Goal: Navigation & Orientation: Find specific page/section

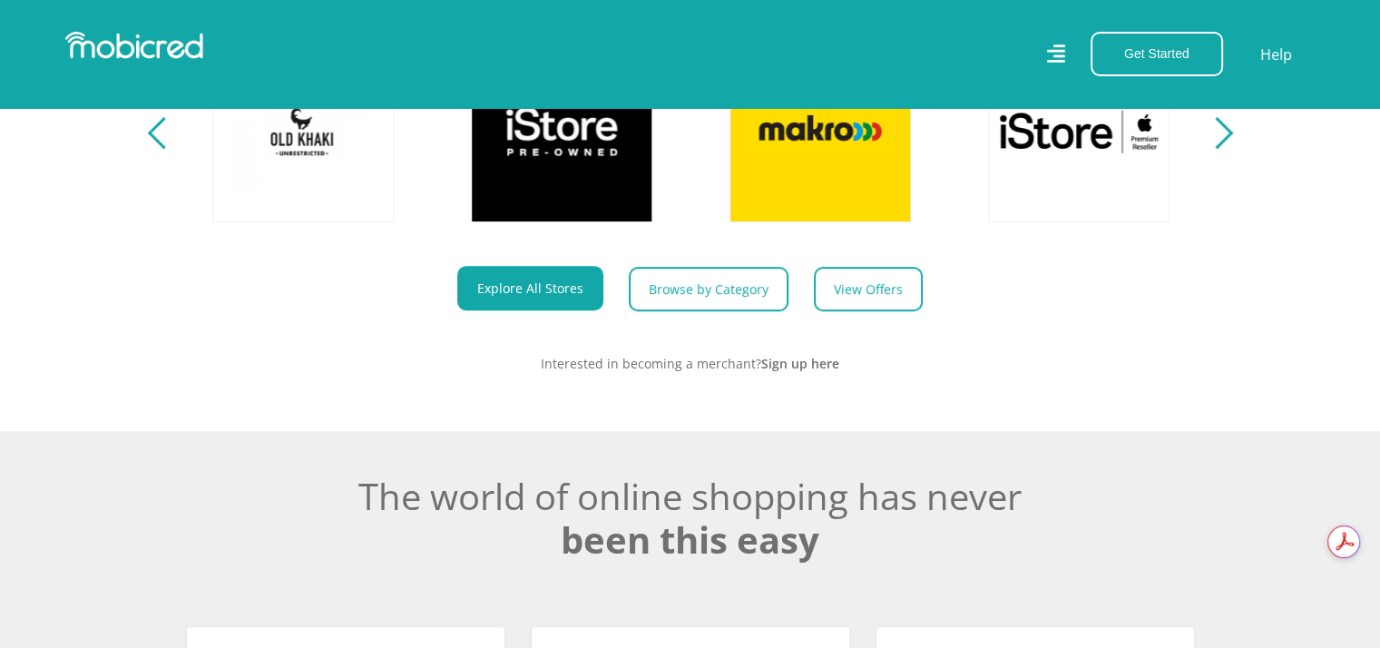
scroll to position [744, 0]
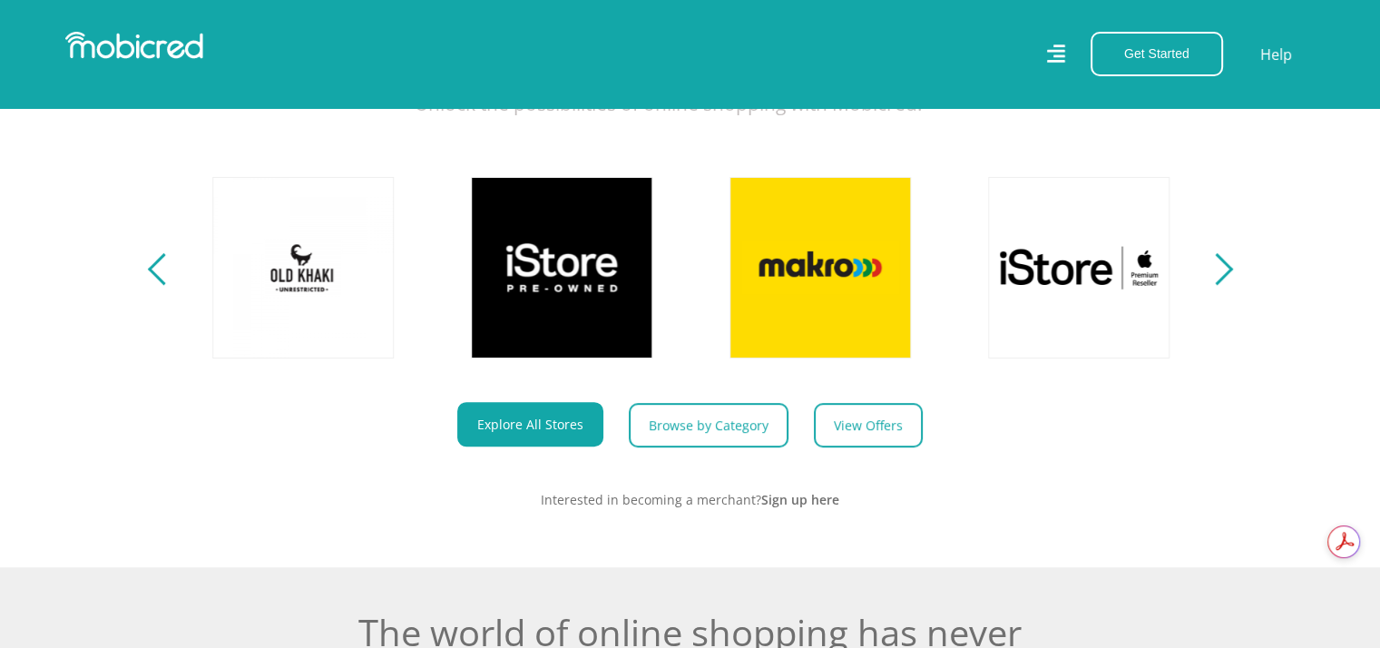
drag, startPoint x: 1387, startPoint y: 54, endPoint x: 1392, endPoint y: 157, distance: 103.6
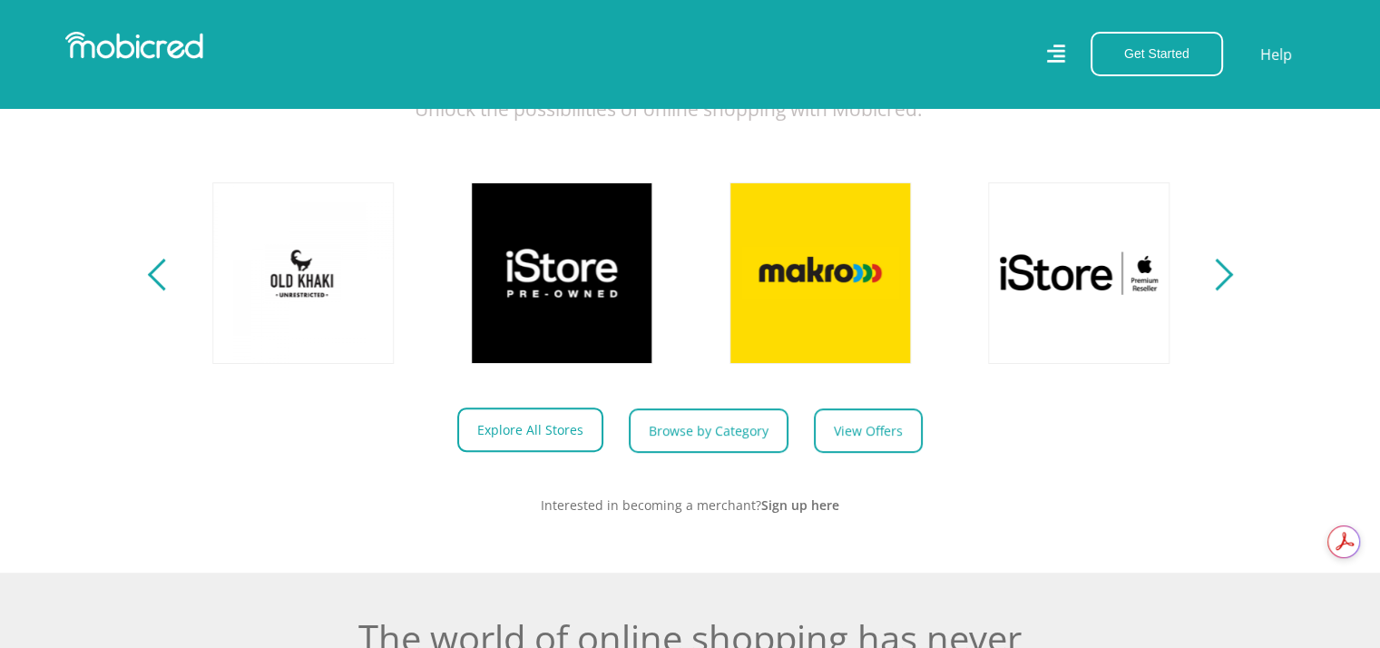
click at [493, 444] on link "Explore All Stores" at bounding box center [530, 429] width 146 height 44
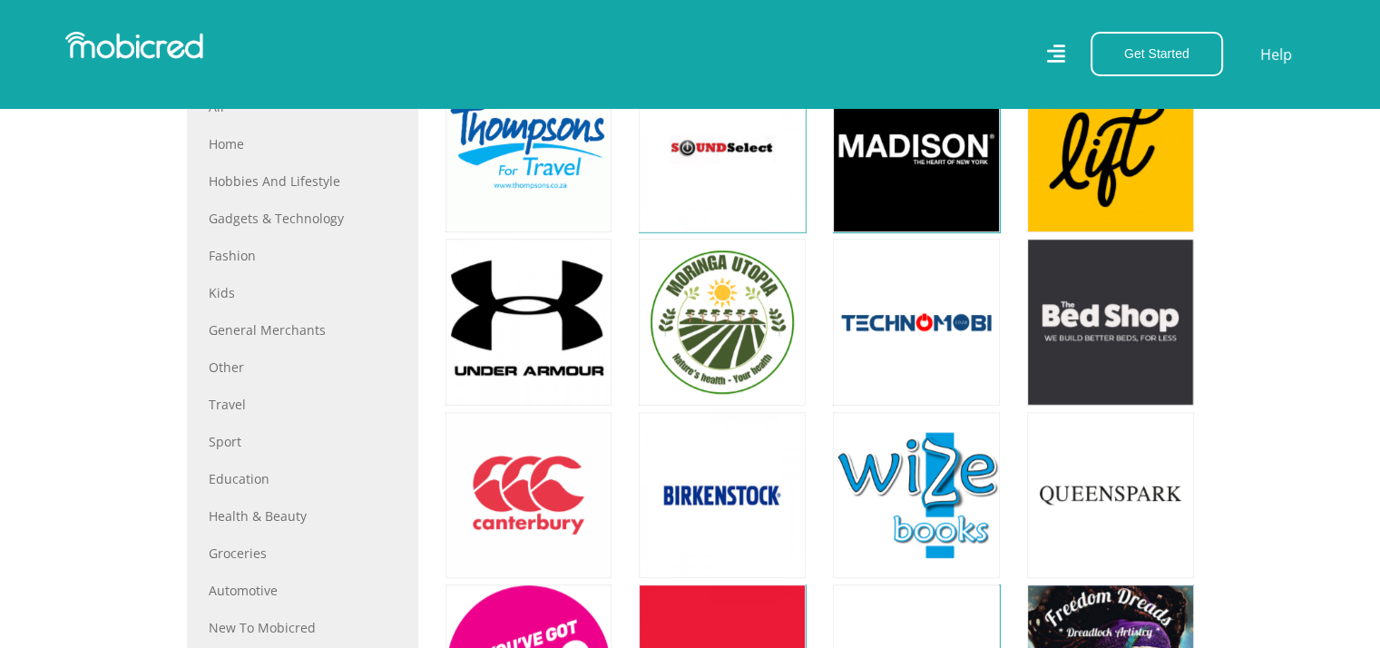
scroll to position [473, 0]
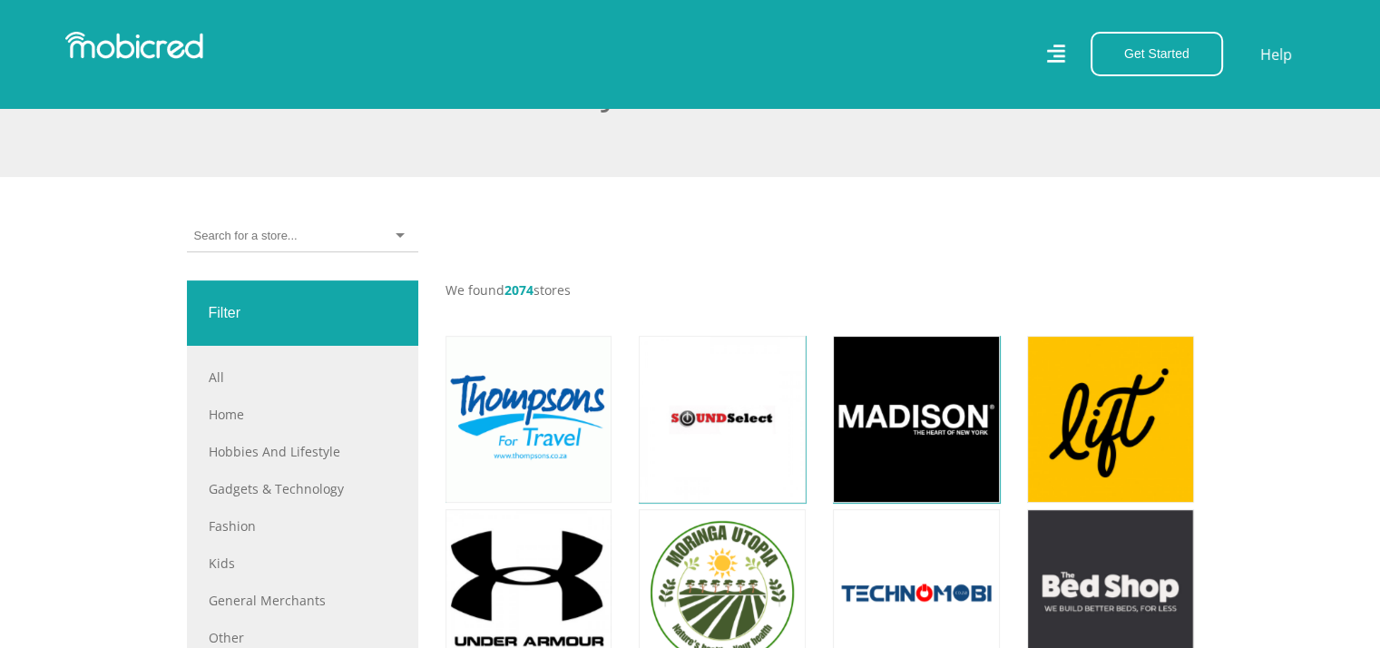
click at [245, 245] on div at bounding box center [302, 236] width 231 height 32
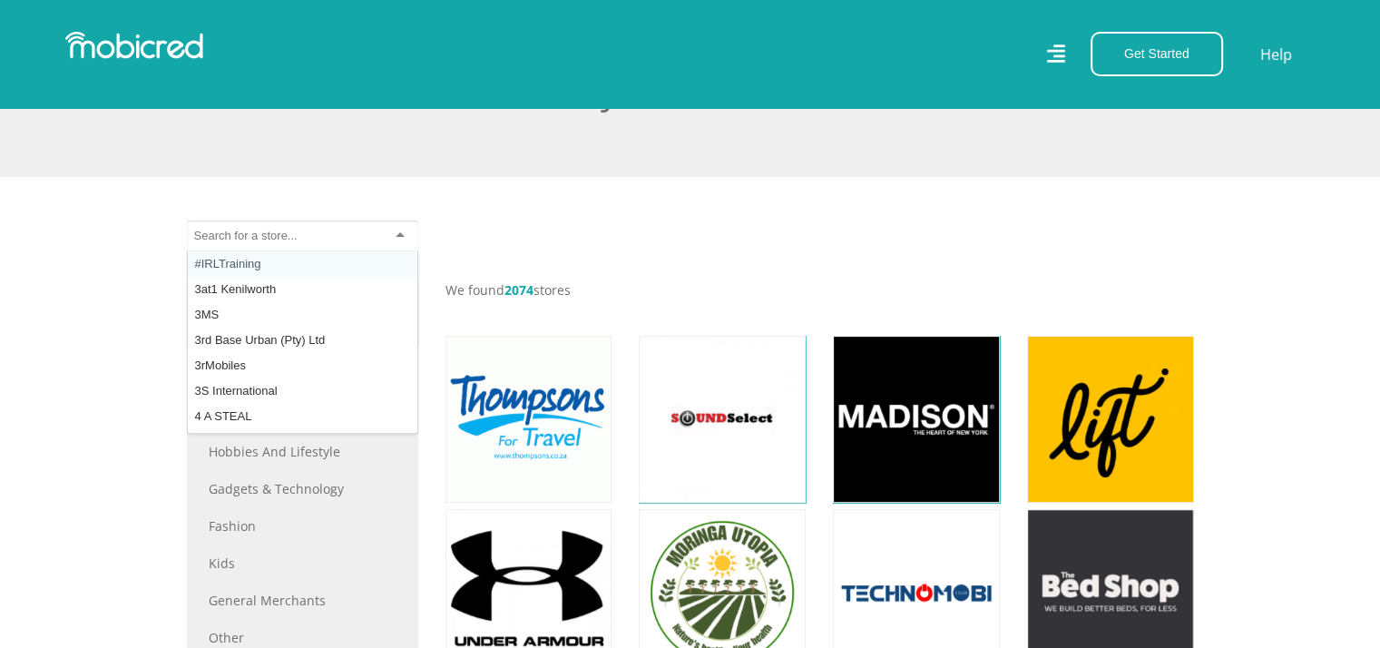
click at [257, 244] on div at bounding box center [302, 236] width 231 height 32
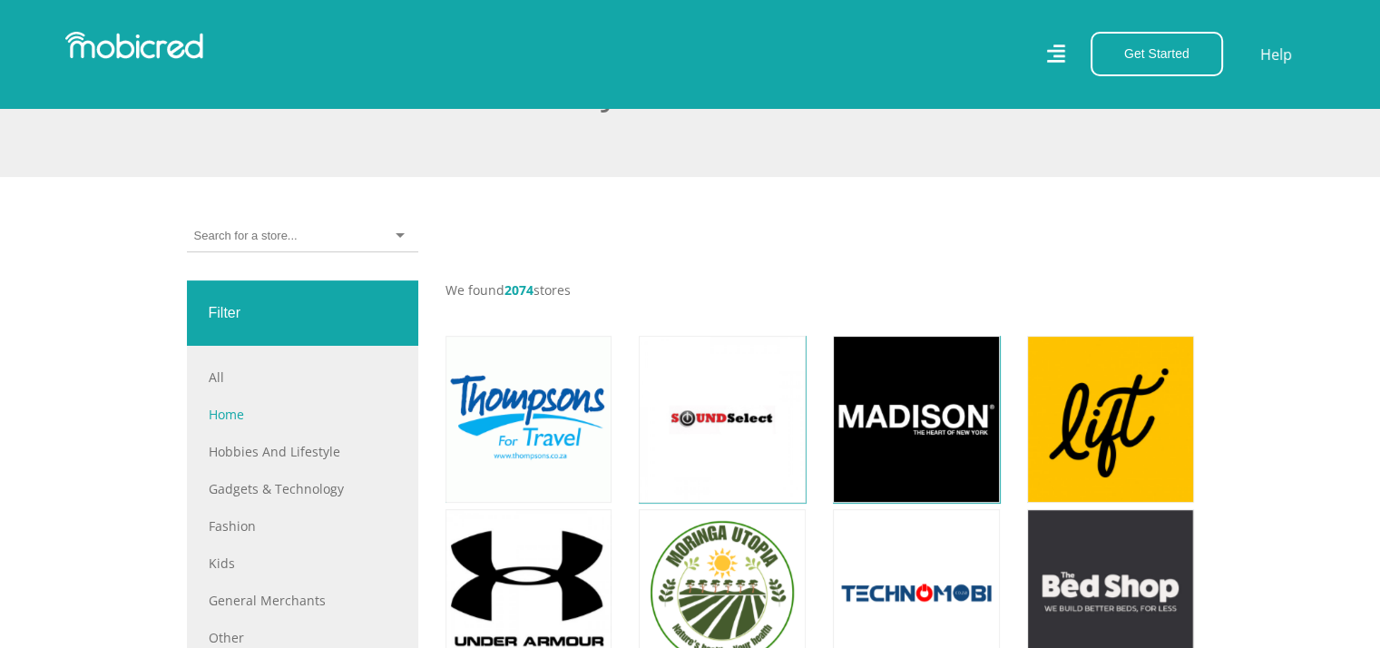
click at [233, 422] on div "All Home Hobbies and Lifestyle Gadgets & Technology Fashion Kids General Mercha…" at bounding box center [303, 655] width 188 height 577
click at [239, 405] on link "Home" at bounding box center [303, 414] width 188 height 19
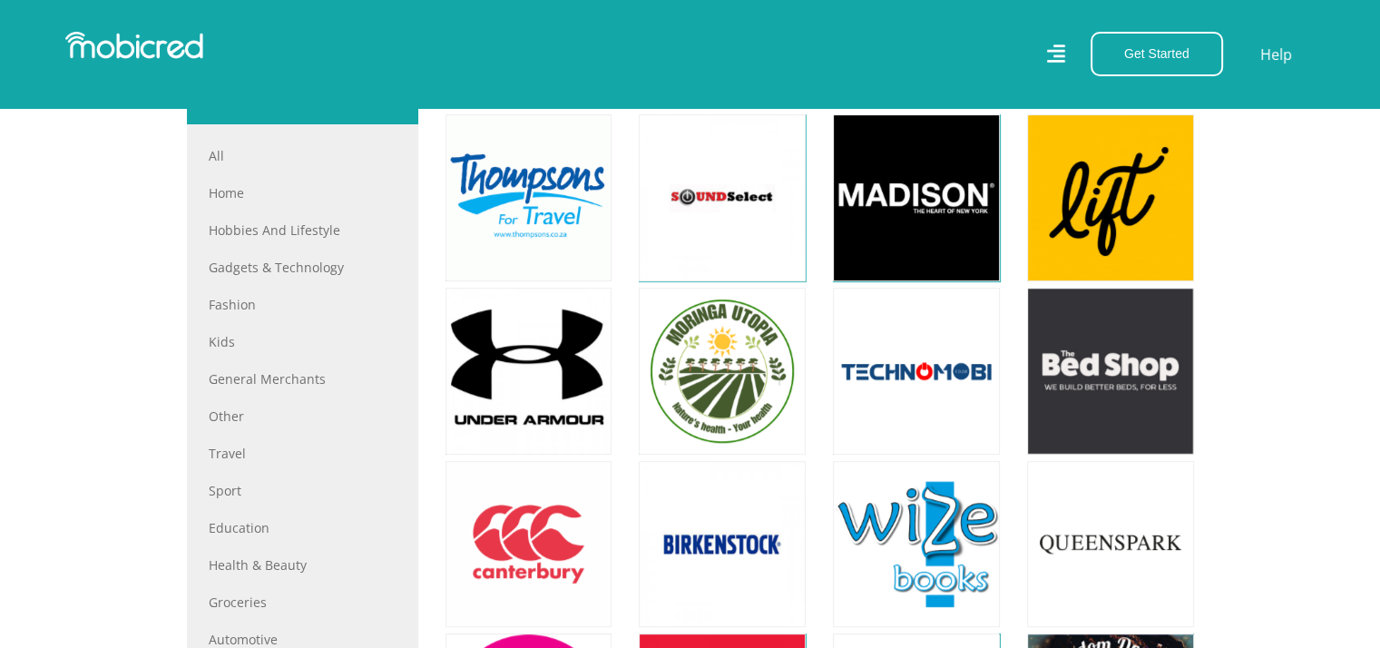
scroll to position [728, 0]
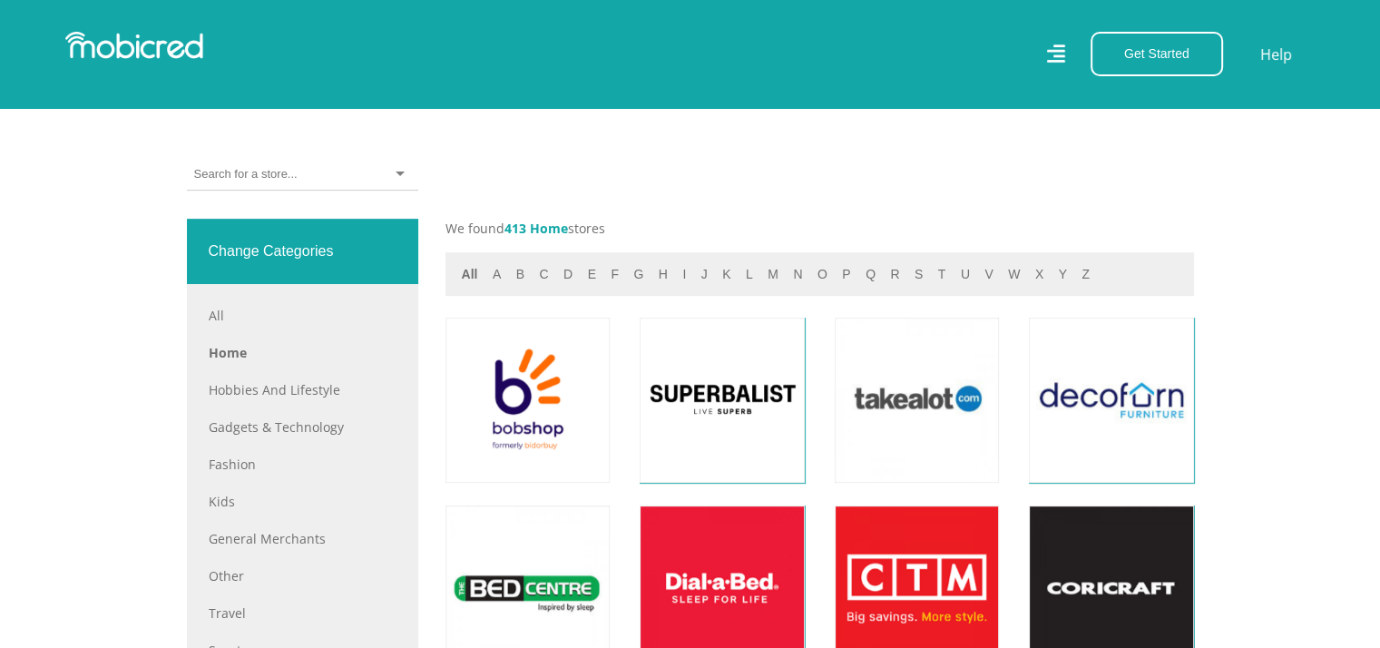
scroll to position [613, 0]
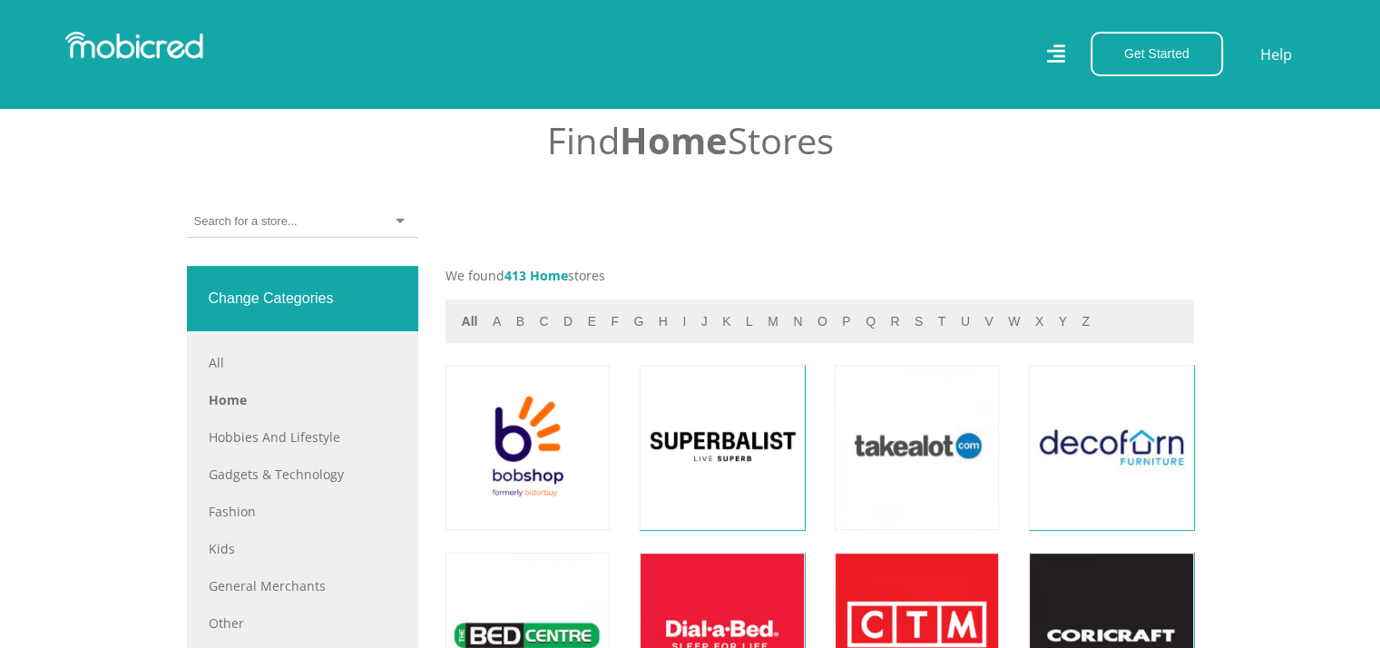
click at [302, 214] on div at bounding box center [302, 222] width 231 height 32
click at [302, 213] on div at bounding box center [302, 222] width 231 height 32
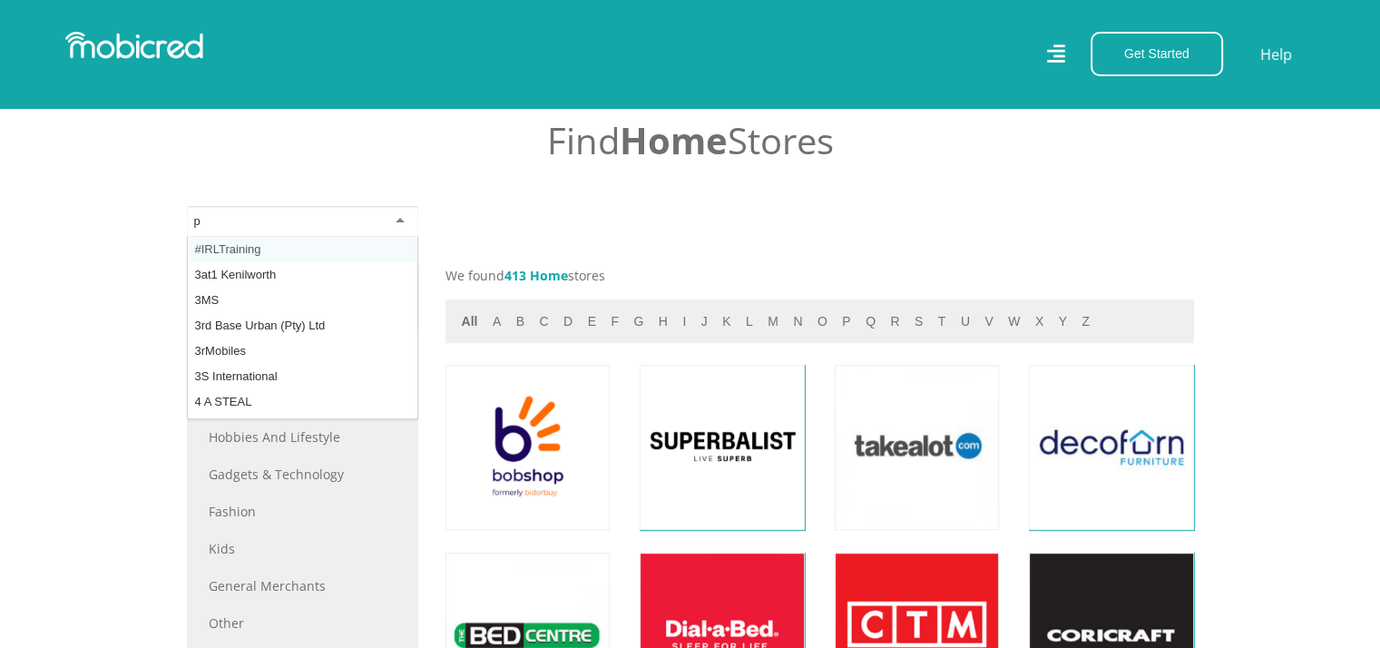
type input "pi"
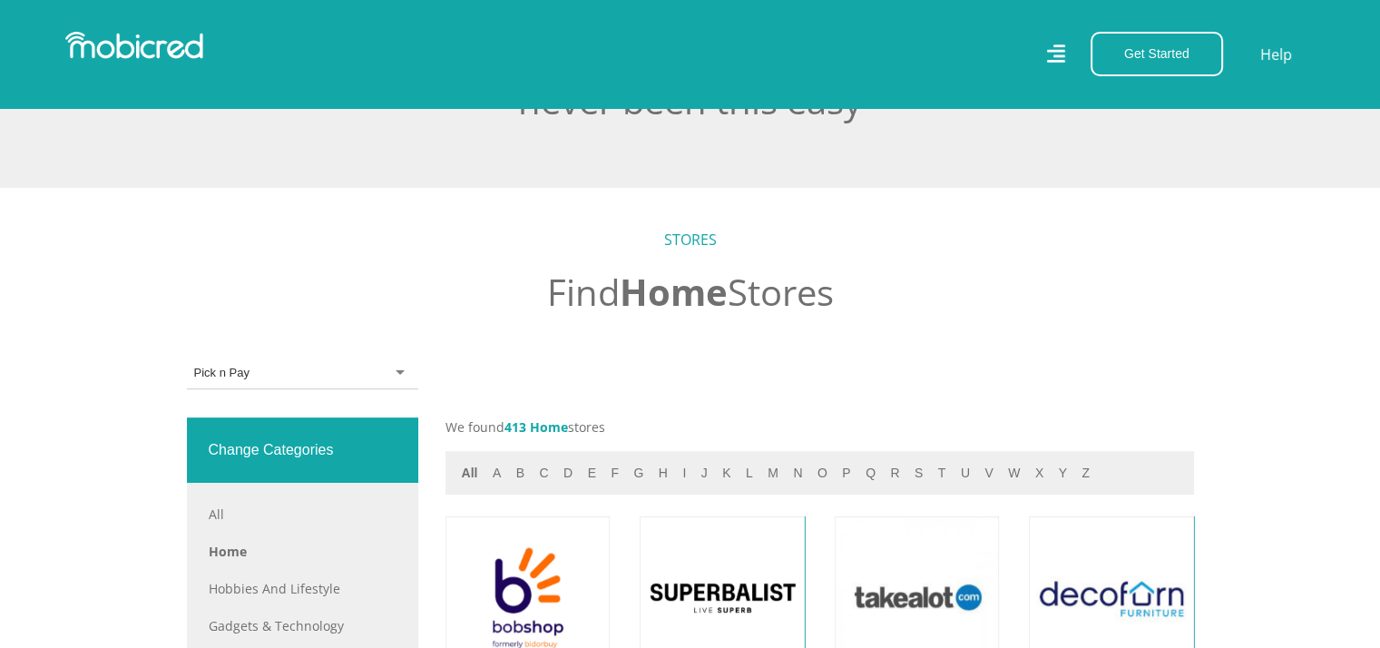
scroll to position [579, 0]
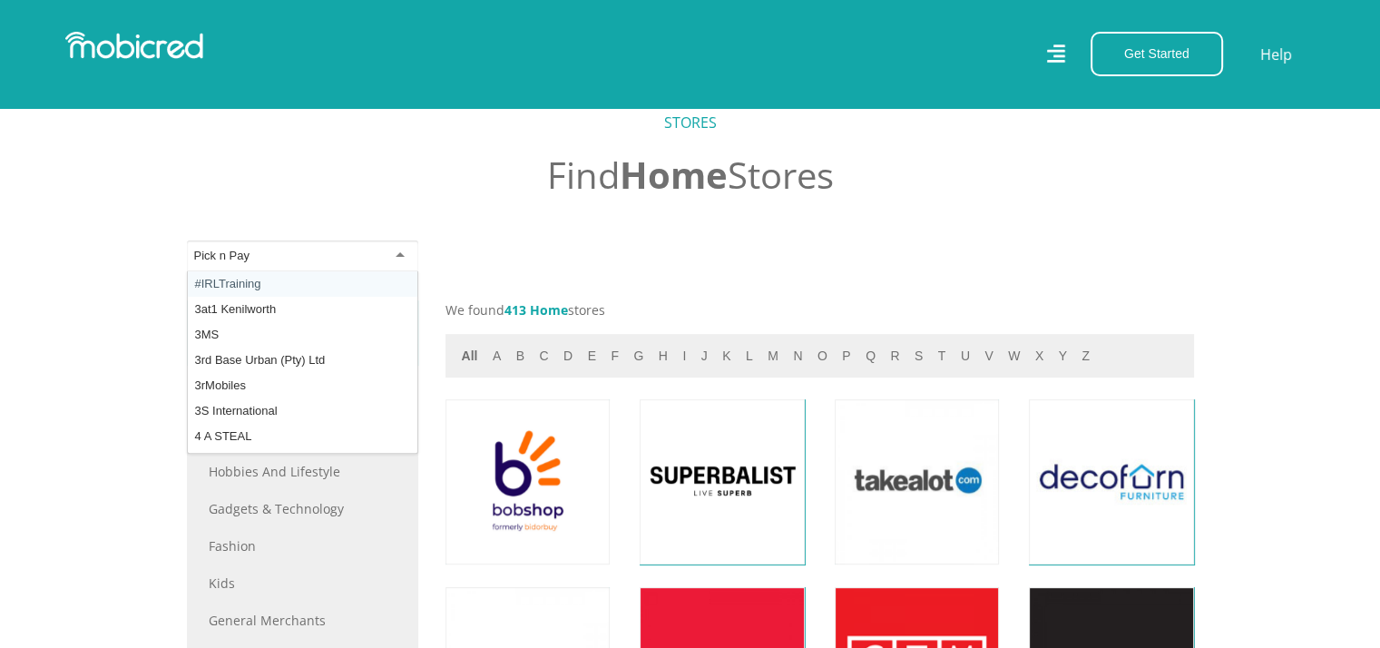
drag, startPoint x: 364, startPoint y: 263, endPoint x: 91, endPoint y: 264, distance: 273.1
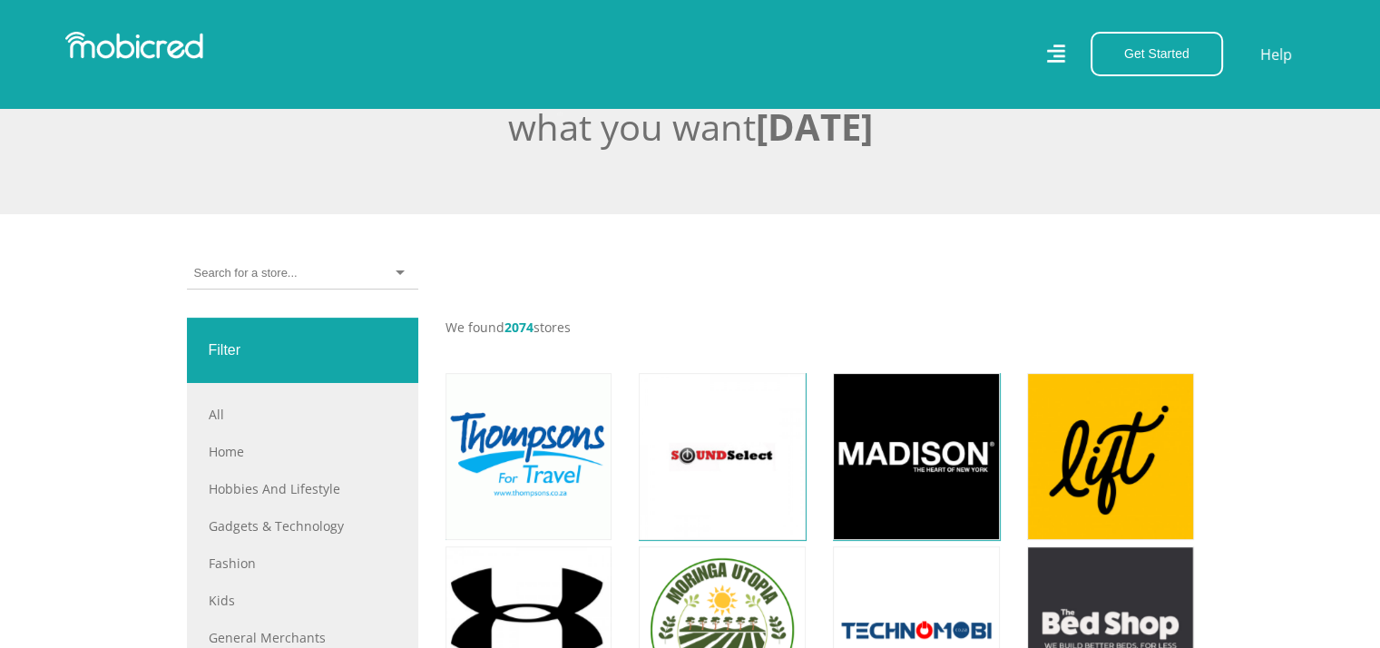
scroll to position [454, 0]
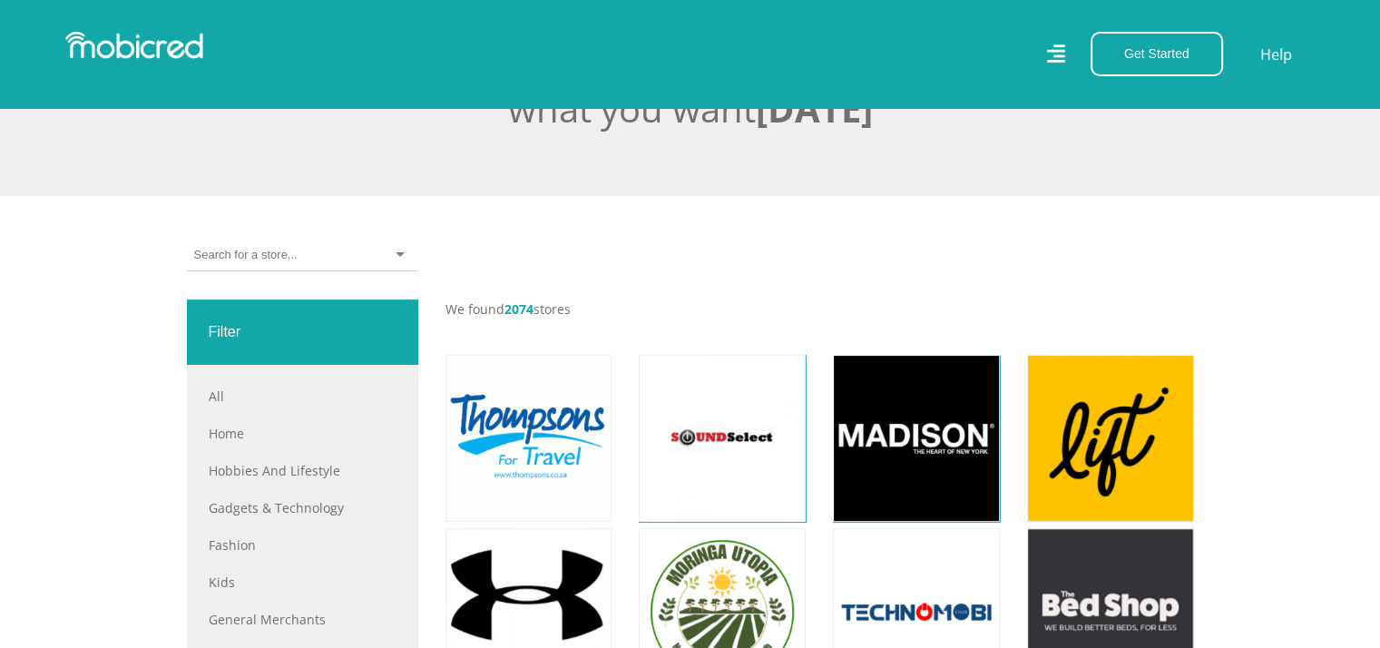
click at [273, 259] on input "select-one" at bounding box center [245, 255] width 103 height 16
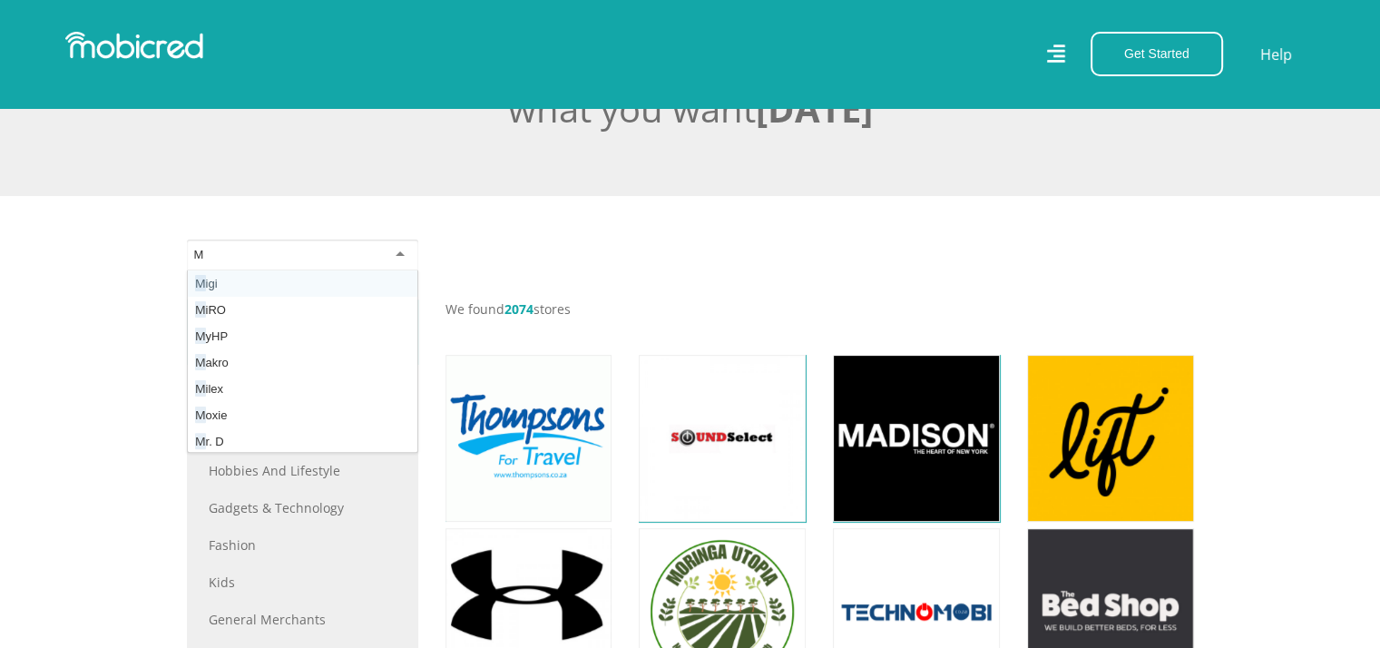
type input "Mr"
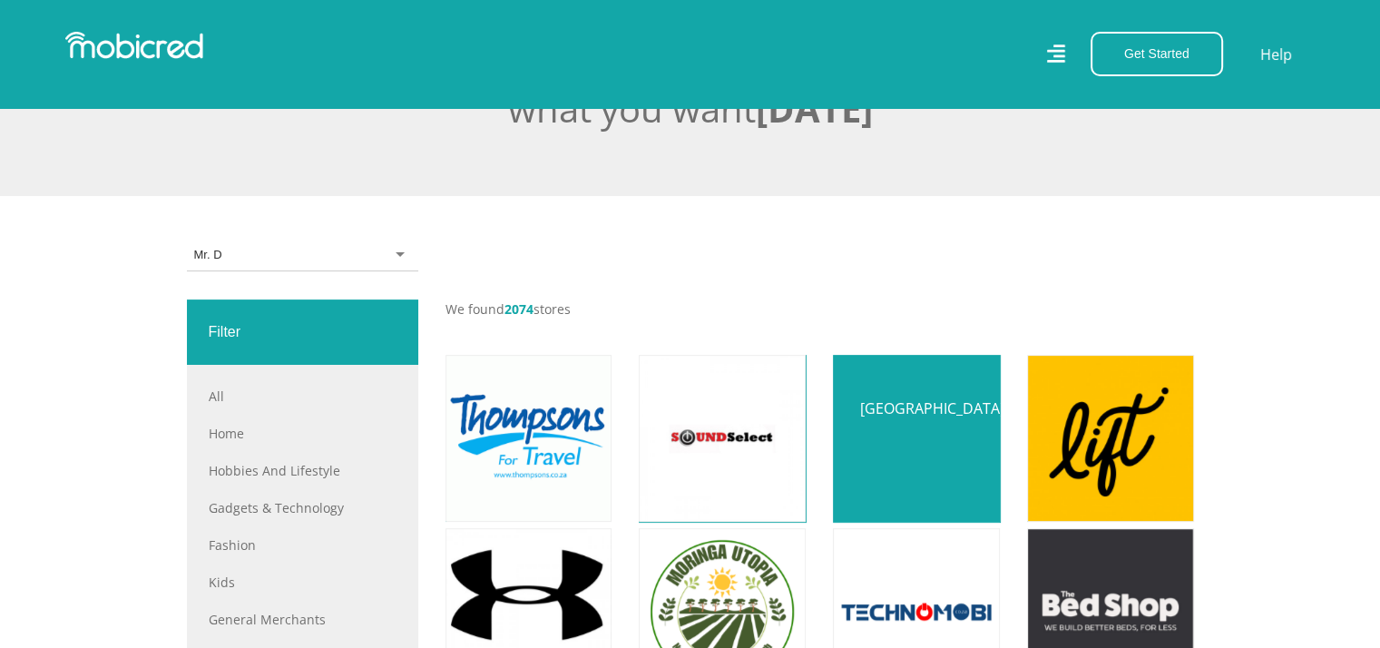
scroll to position [0, 0]
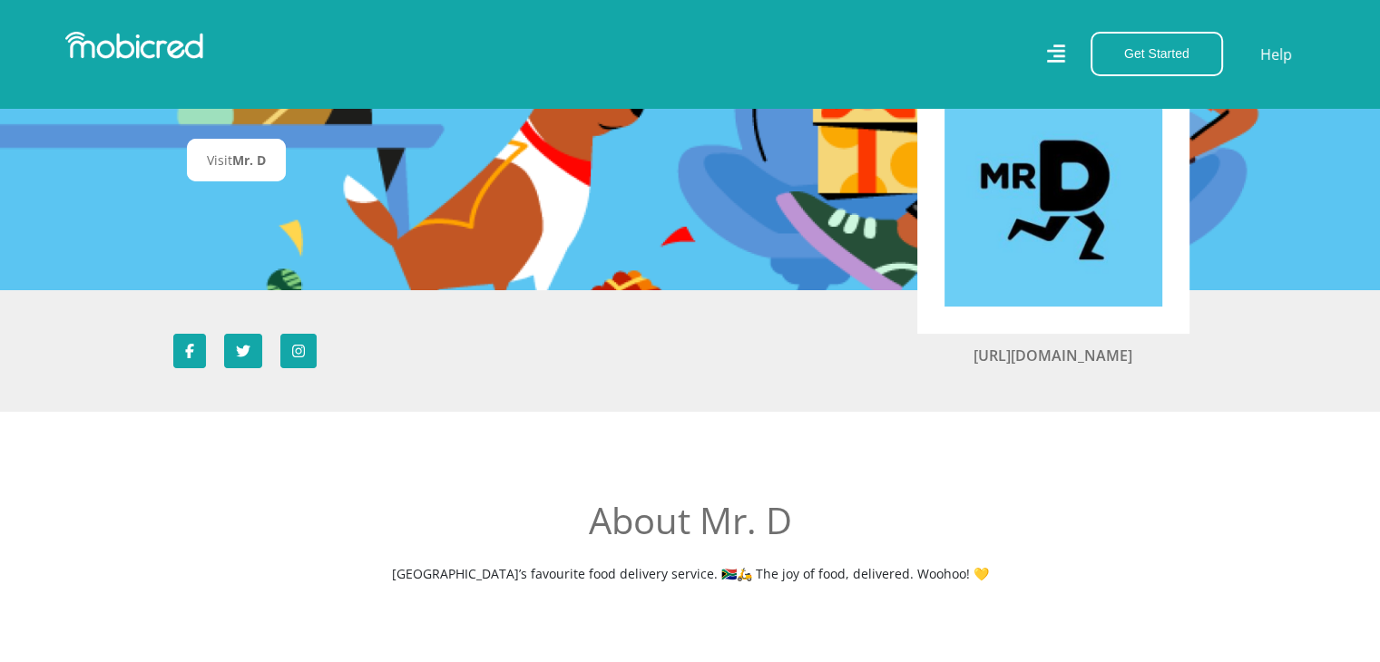
scroll to position [203, 0]
